Goal: Information Seeking & Learning: Learn about a topic

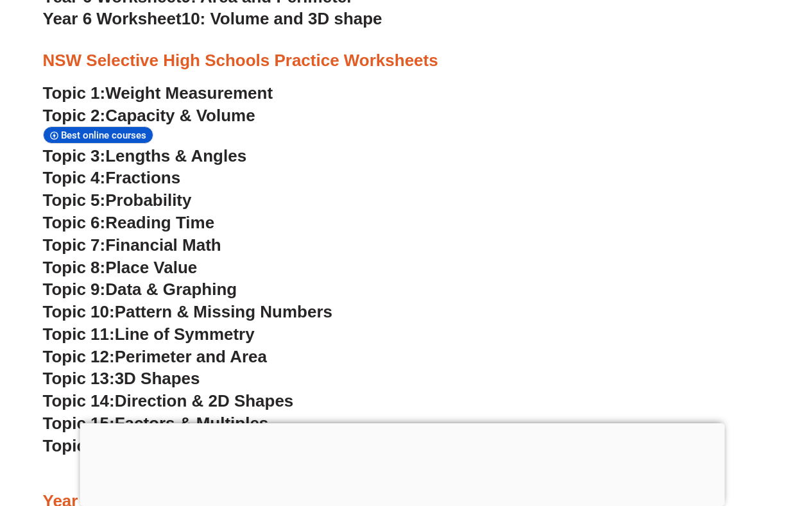
scroll to position [2961, 0]
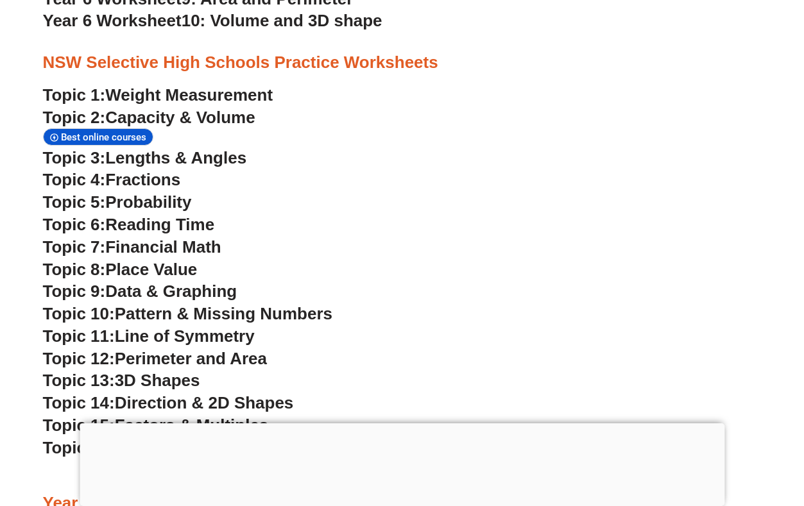
click at [228, 148] on span "Lengths & Angles" at bounding box center [175, 157] width 141 height 19
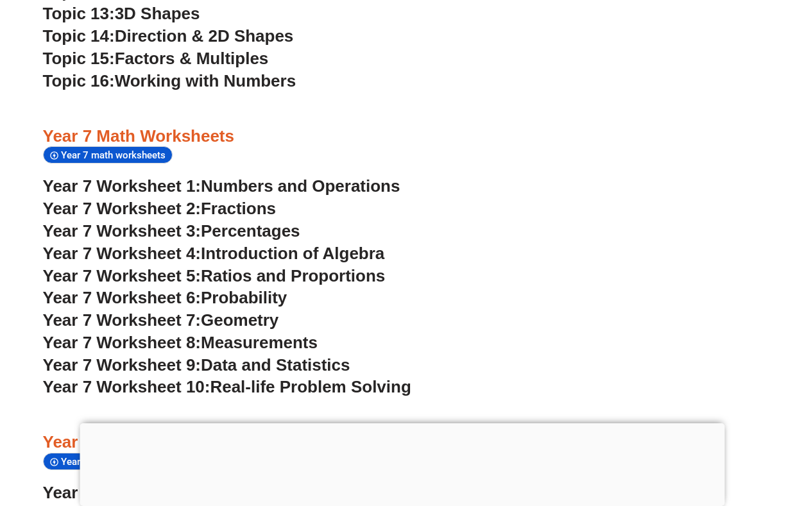
scroll to position [3327, 0]
click at [304, 245] on span "Introduction of Algebra" at bounding box center [293, 254] width 184 height 19
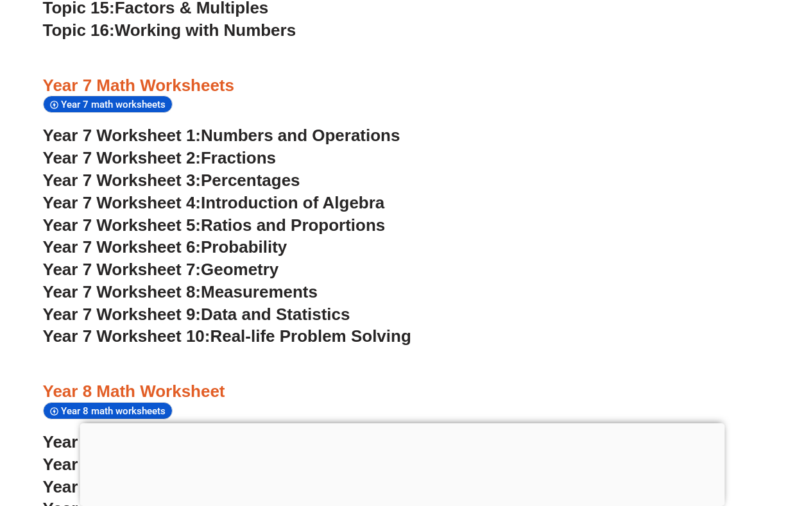
scroll to position [3380, 0]
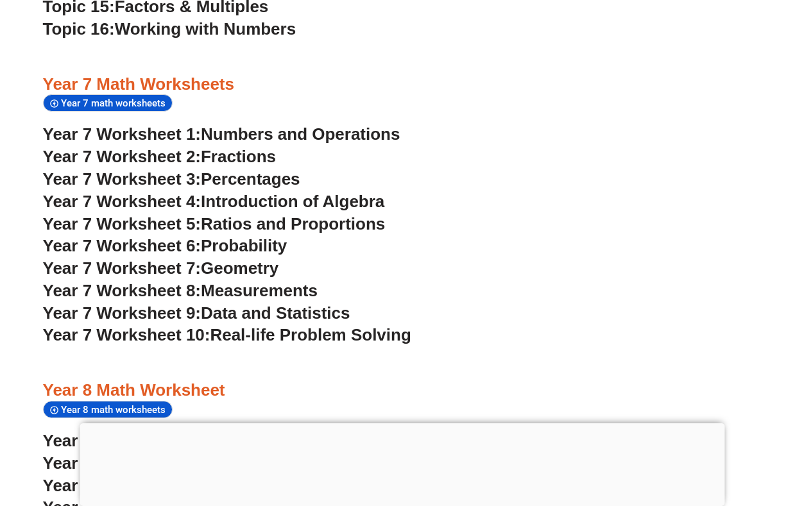
click at [272, 259] on span "Geometry" at bounding box center [240, 268] width 78 height 19
click at [297, 281] on span "Measurements" at bounding box center [259, 290] width 117 height 19
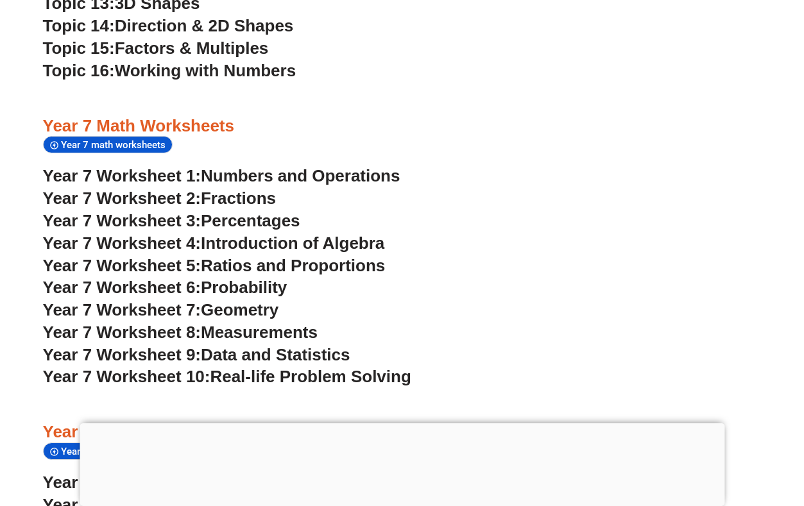
scroll to position [3317, 0]
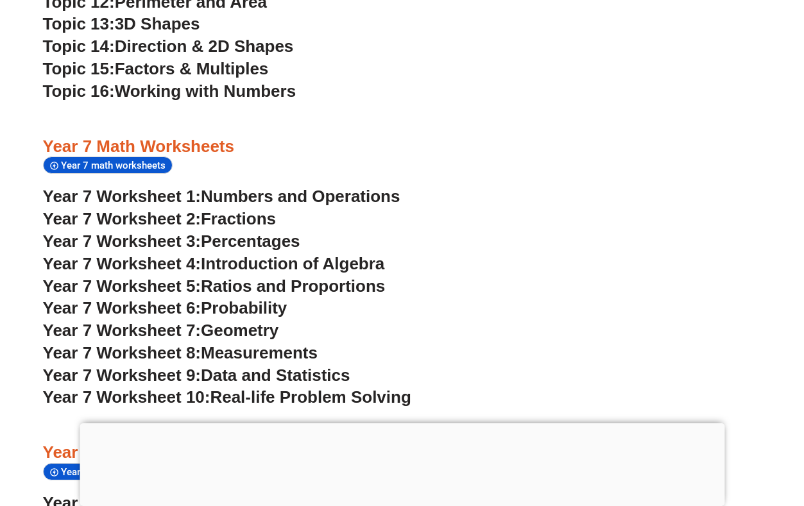
click at [349, 187] on span "Numbers and Operations" at bounding box center [300, 196] width 199 height 19
click at [330, 366] on span "Data and Statistics" at bounding box center [276, 375] width 150 height 19
click at [375, 277] on span "Ratios and Proportions" at bounding box center [293, 286] width 184 height 19
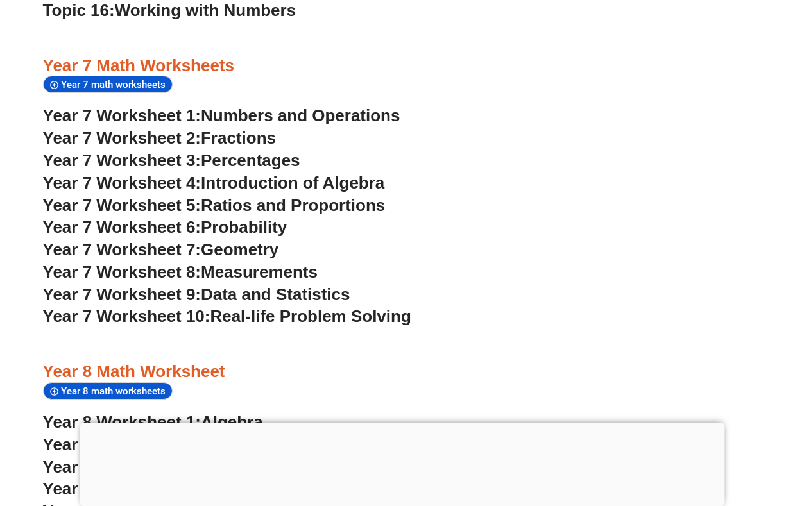
scroll to position [3435, 0]
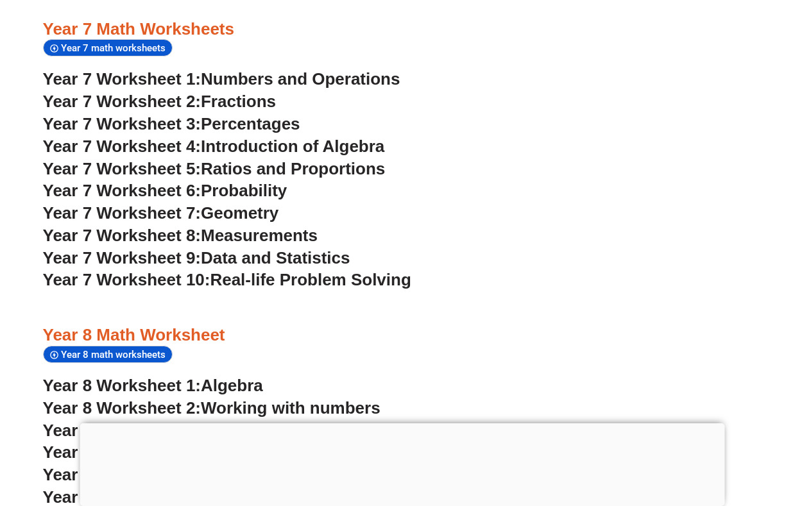
click at [264, 203] on span "Geometry" at bounding box center [240, 212] width 78 height 19
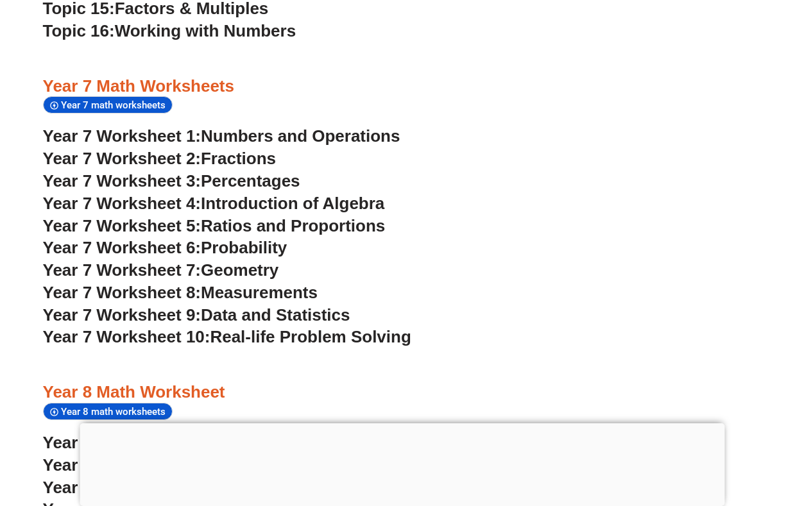
scroll to position [3369, 0]
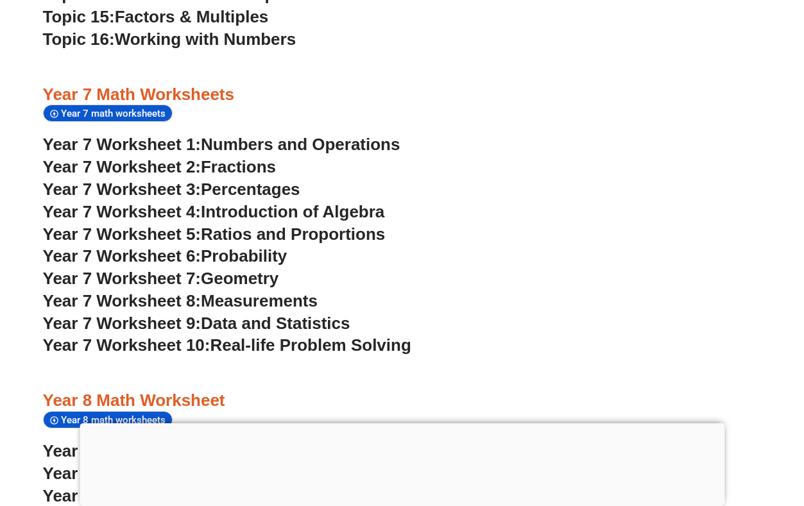
click at [352, 336] on span "Real-life Problem Solving" at bounding box center [310, 345] width 201 height 19
click at [358, 135] on span "Numbers and Operations" at bounding box center [300, 144] width 199 height 19
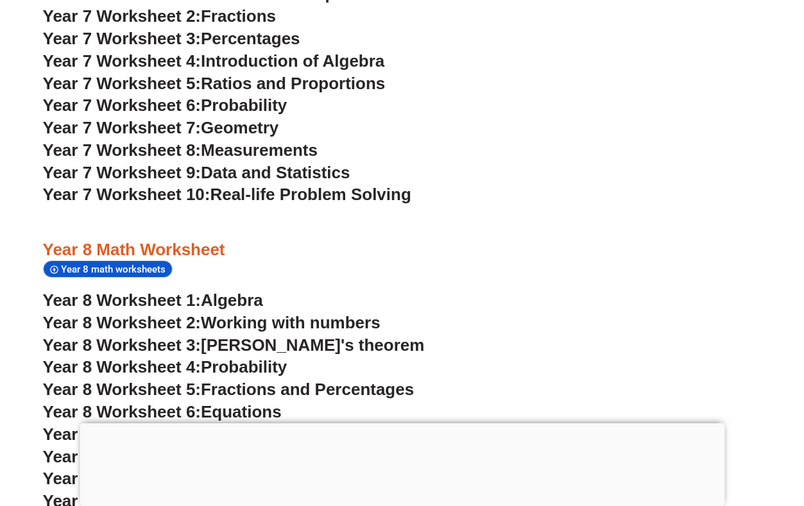
scroll to position [3599, 0]
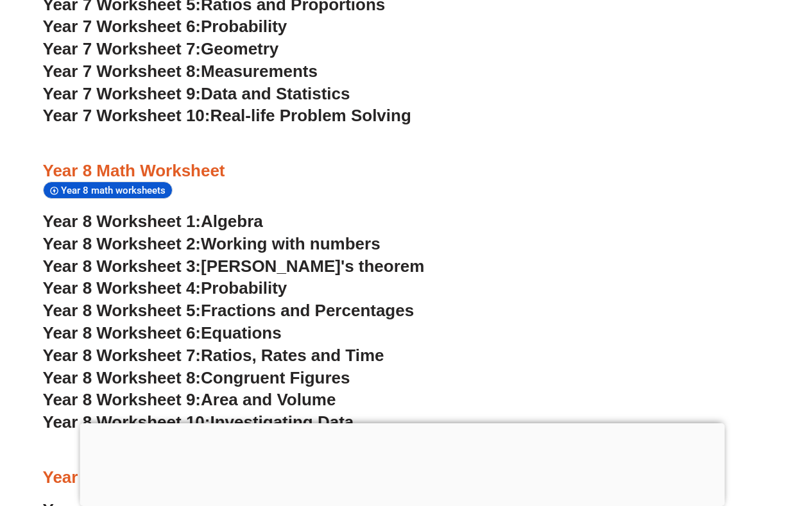
click at [254, 212] on span "Algebra" at bounding box center [232, 221] width 62 height 19
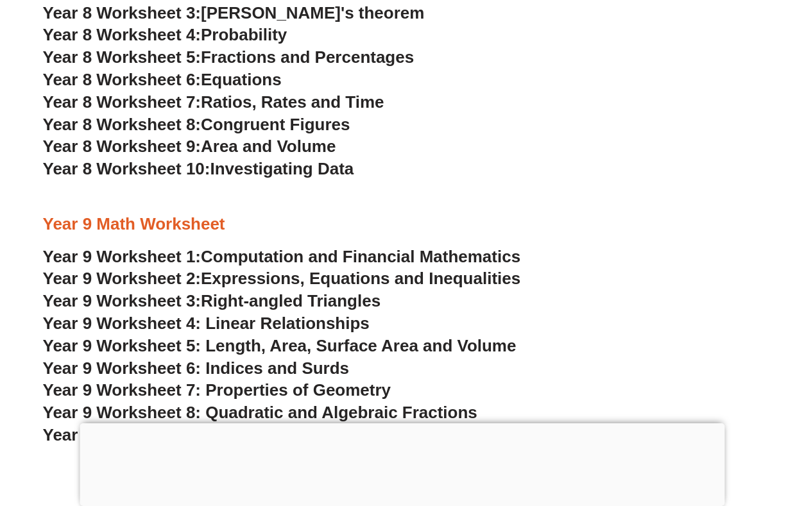
scroll to position [3860, 0]
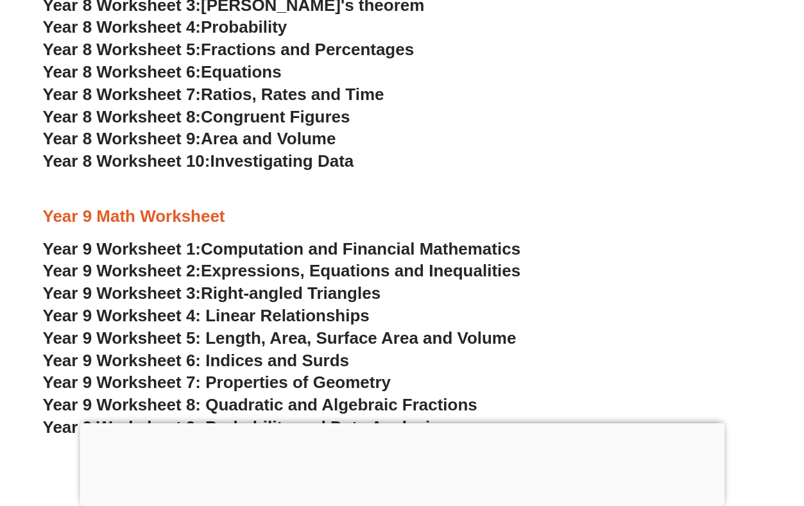
click at [451, 395] on span "Year 9 Worksheet 8: Quadratic and Algebraic Fractions" at bounding box center [260, 404] width 434 height 19
click at [360, 261] on span "Expressions, Equations and Inequalities" at bounding box center [361, 270] width 320 height 19
click at [442, 395] on span "Year 9 Worksheet 8: Quadratic and Algebraic Fractions" at bounding box center [260, 404] width 434 height 19
click at [326, 351] on span "Year 9 Worksheet 6: Indices and Surds" at bounding box center [196, 360] width 307 height 19
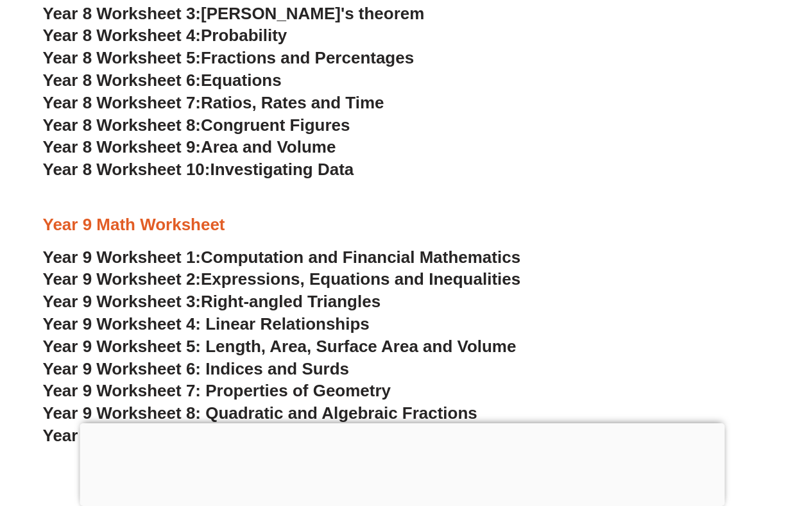
scroll to position [3854, 0]
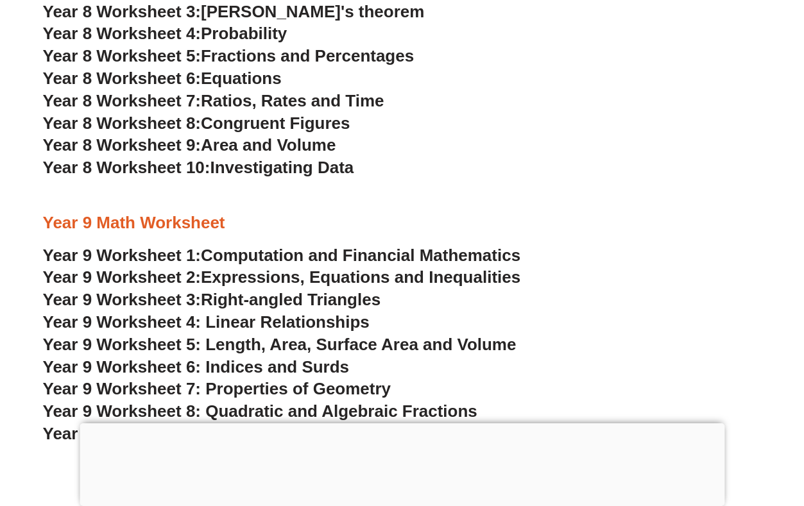
click at [378, 379] on span "Year 9 Worksheet 7: Properties of Geometry" at bounding box center [217, 388] width 348 height 19
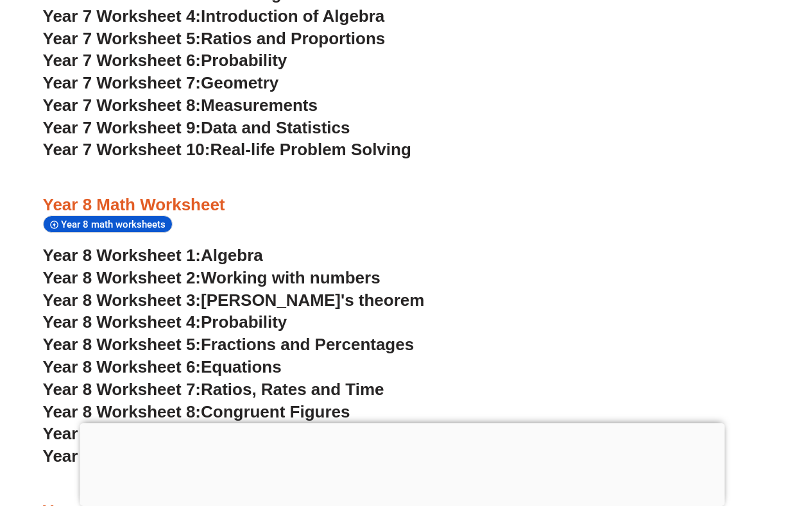
scroll to position [3565, 0]
click at [372, 268] on span "Working with numbers" at bounding box center [291, 277] width 180 height 19
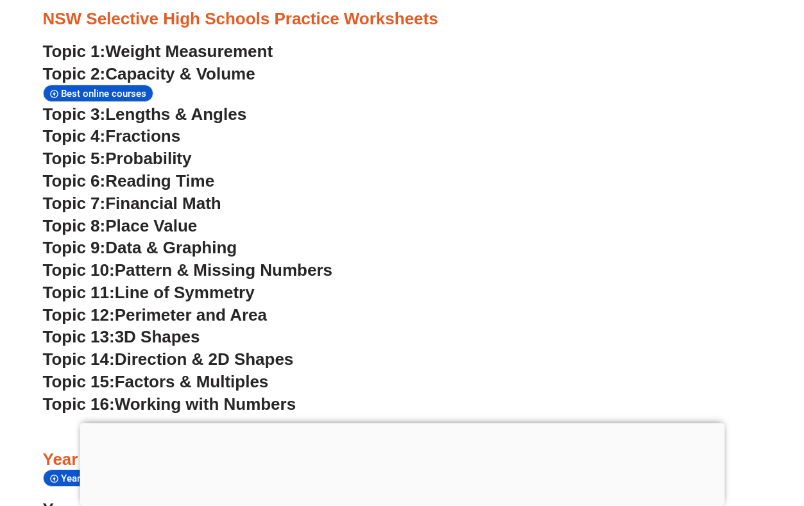
scroll to position [2984, 0]
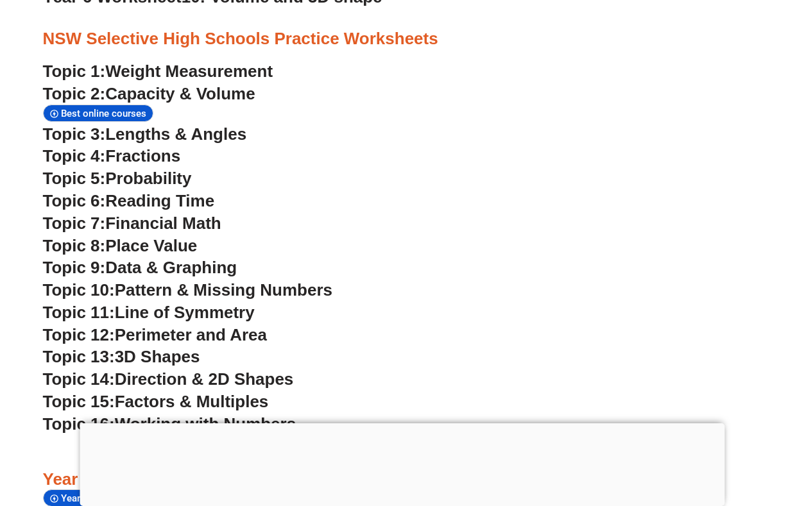
click at [229, 125] on span "Lengths & Angles" at bounding box center [175, 134] width 141 height 19
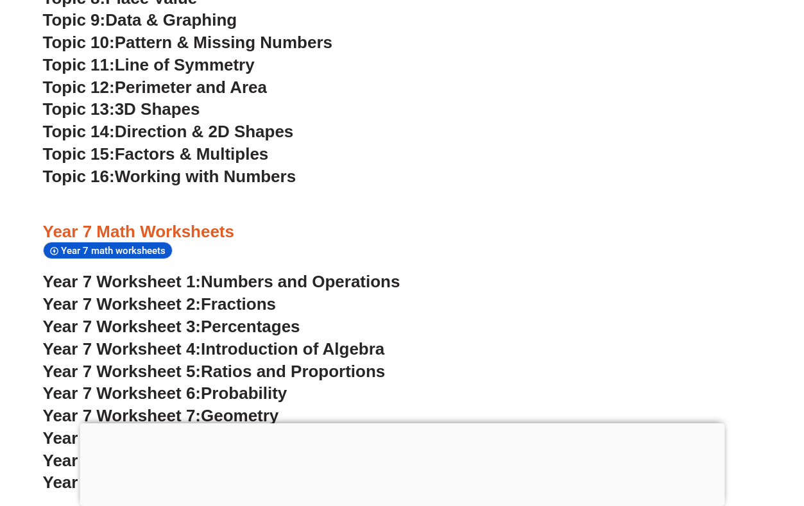
scroll to position [3265, 0]
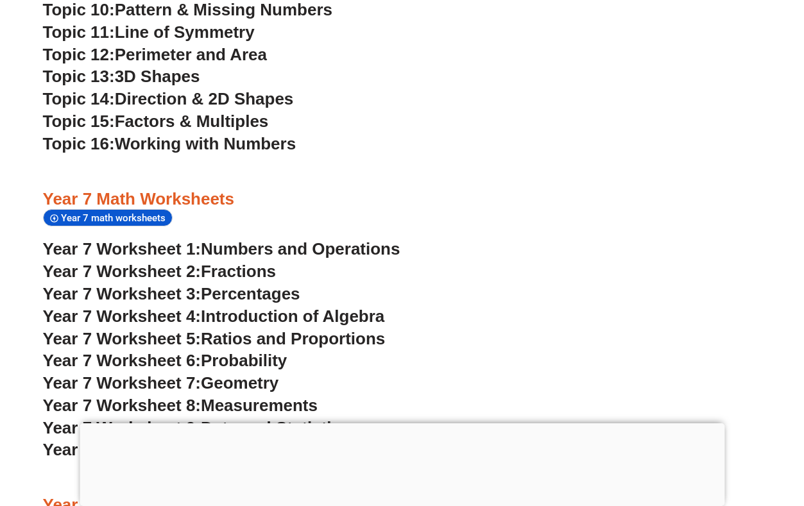
click at [278, 134] on span "Working with Numbers" at bounding box center [205, 143] width 181 height 19
click at [265, 374] on span "Geometry" at bounding box center [240, 383] width 78 height 19
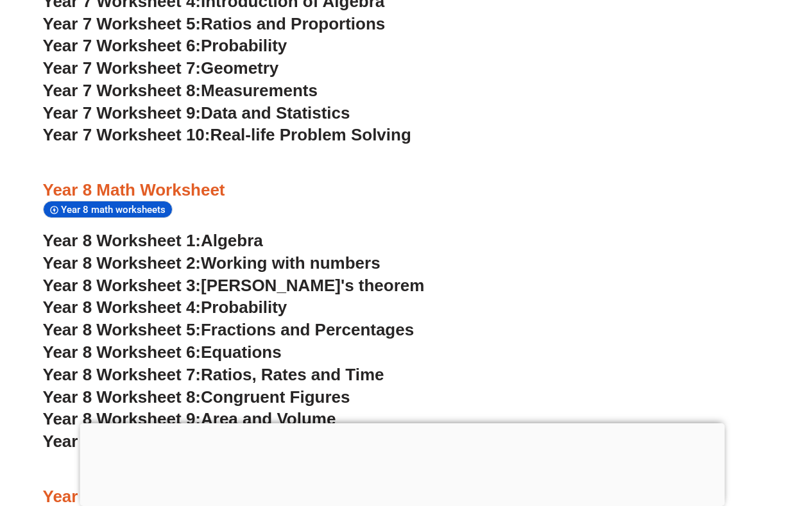
scroll to position [3567, 0]
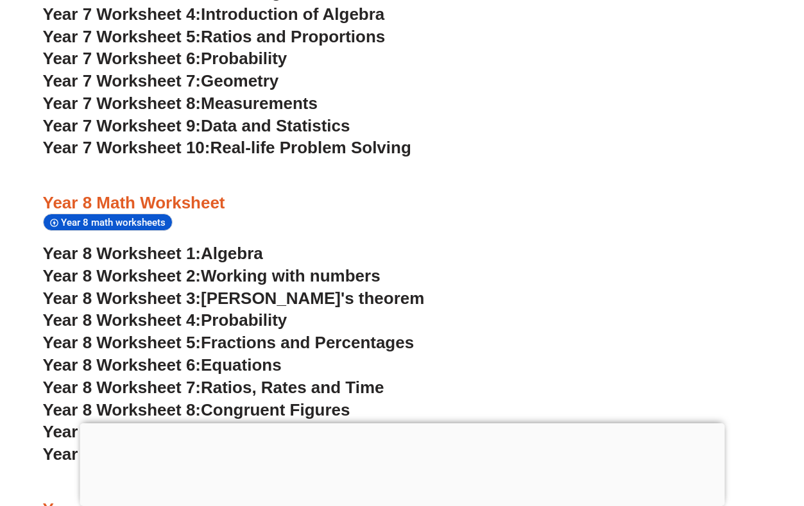
click at [331, 445] on span "Investigating Data" at bounding box center [282, 454] width 144 height 19
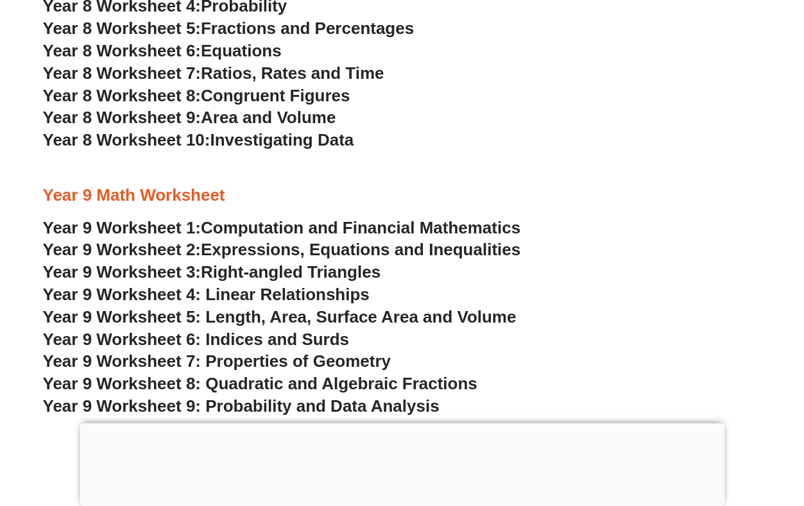
scroll to position [3882, 0]
click at [371, 262] on span "Right-angled Triangles" at bounding box center [291, 271] width 180 height 19
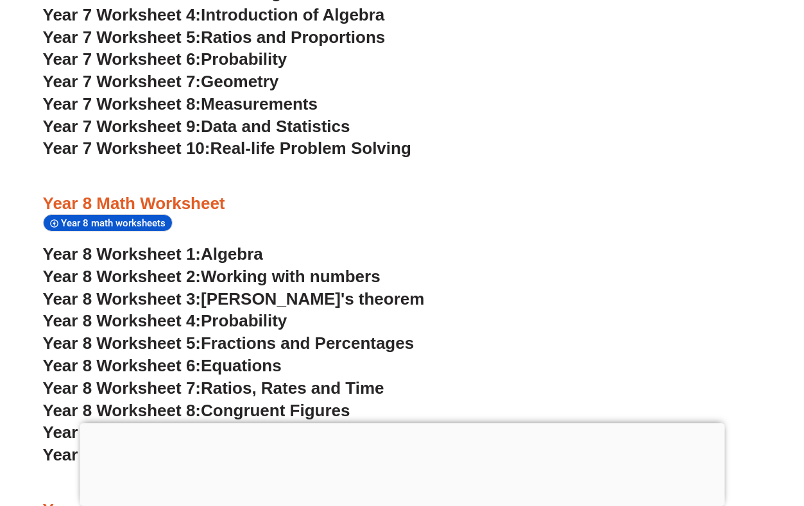
scroll to position [3592, 0]
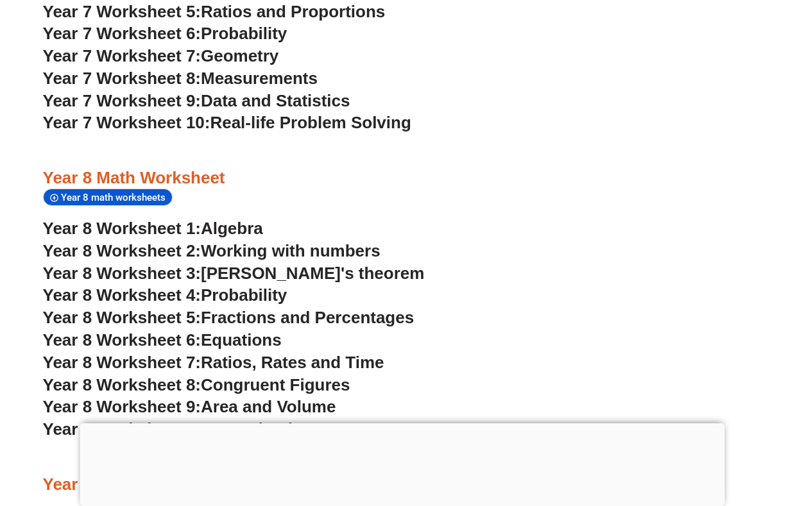
click at [356, 241] on span "Working with numbers" at bounding box center [291, 250] width 180 height 19
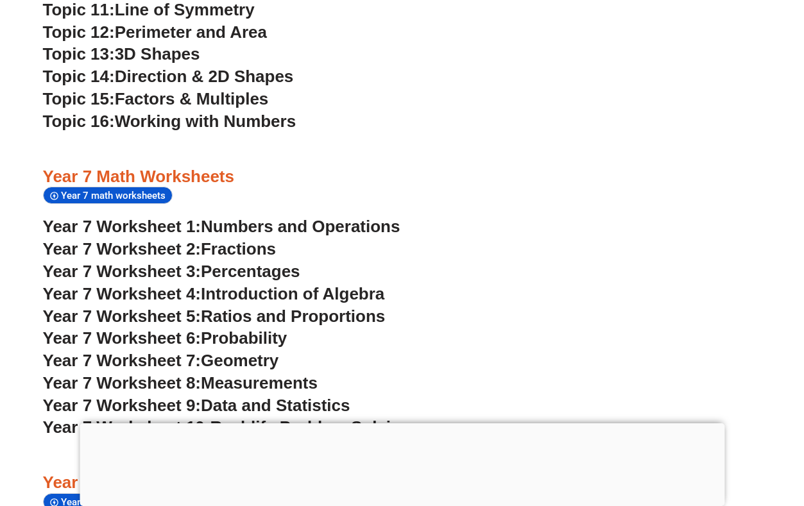
scroll to position [3281, 0]
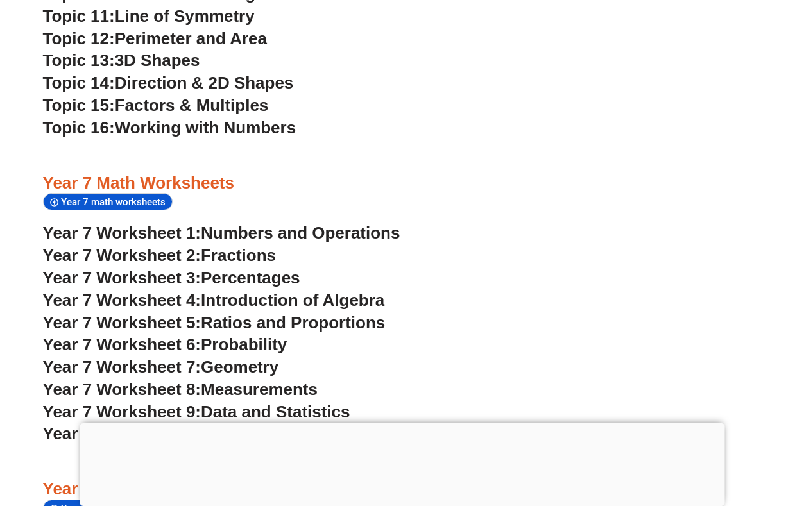
click at [317, 223] on span "Numbers and Operations" at bounding box center [300, 232] width 199 height 19
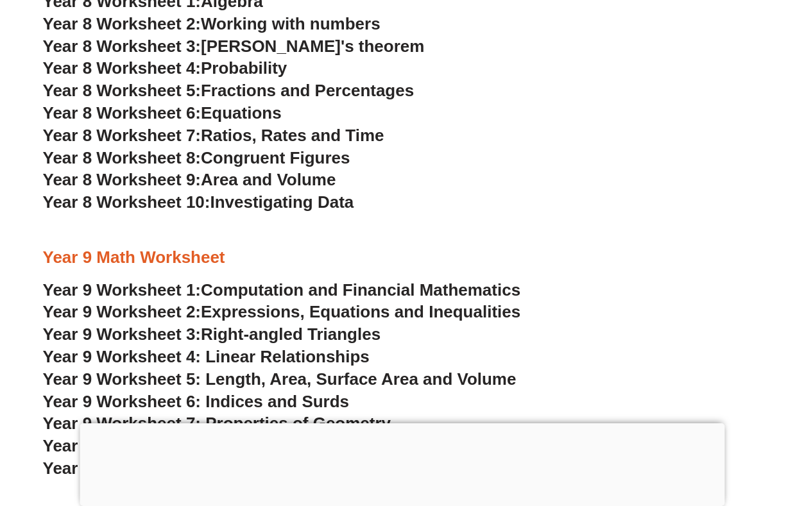
scroll to position [3823, 0]
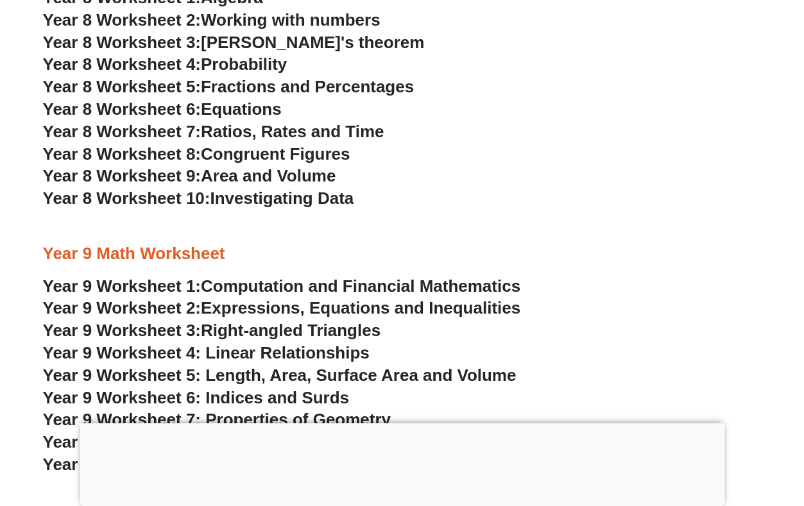
click at [319, 388] on span "Year 9 Worksheet 6: Indices and Surds" at bounding box center [196, 397] width 307 height 19
